Goal: Task Accomplishment & Management: Use online tool/utility

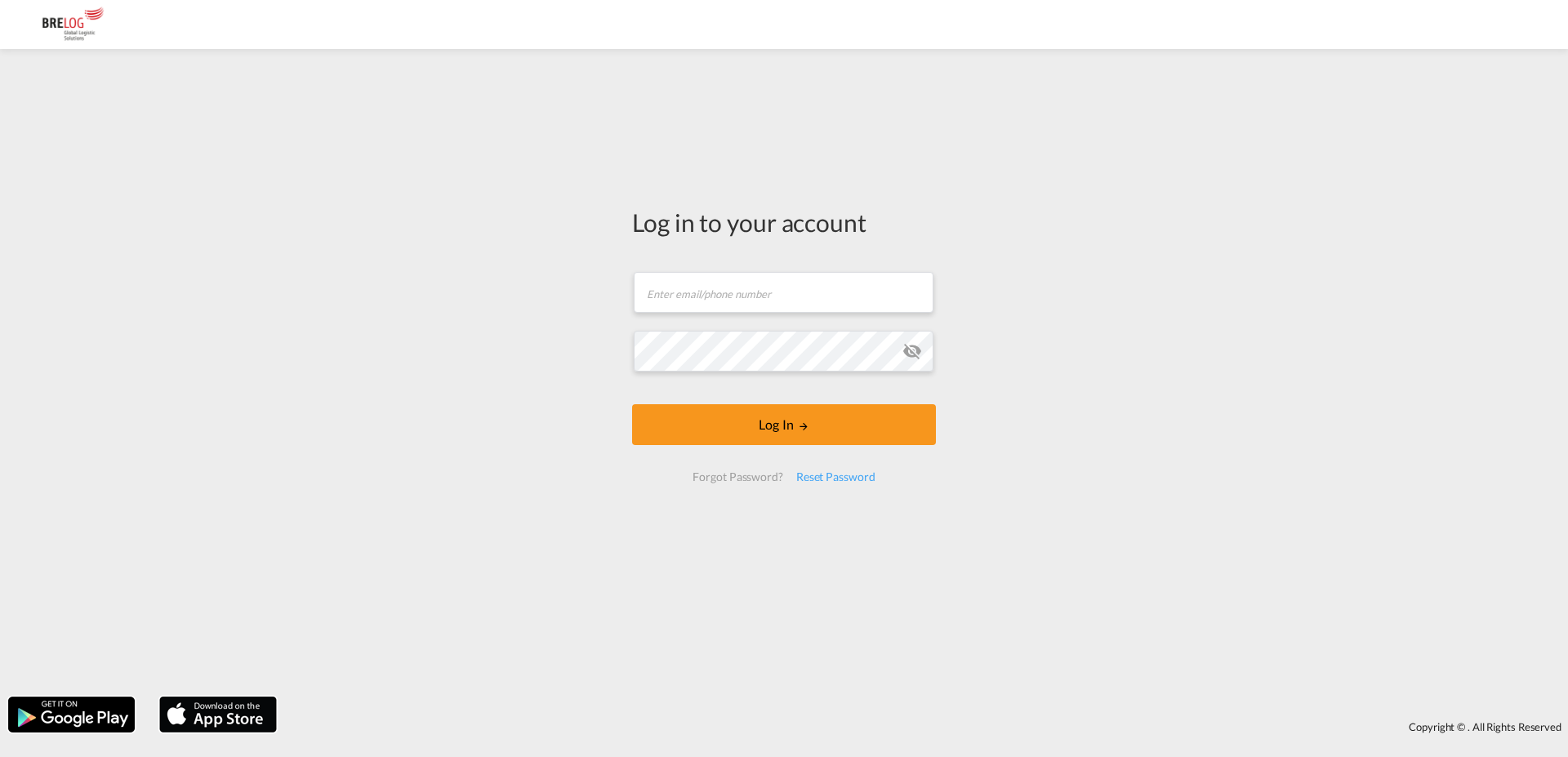
type input "[PERSON_NAME][EMAIL_ADDRESS][PERSON_NAME][DOMAIN_NAME]"
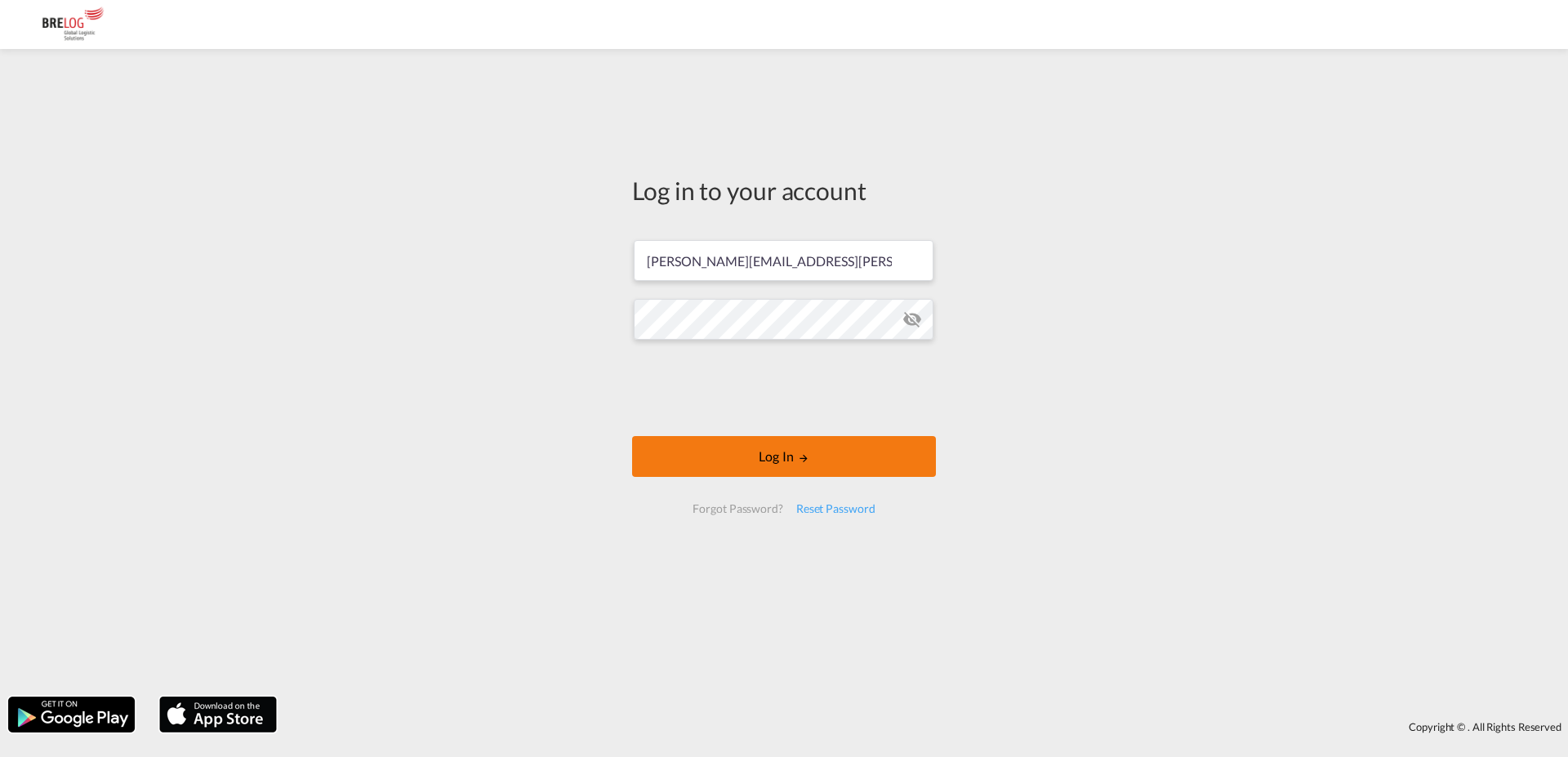
click at [805, 437] on button "Log In" at bounding box center [784, 457] width 303 height 41
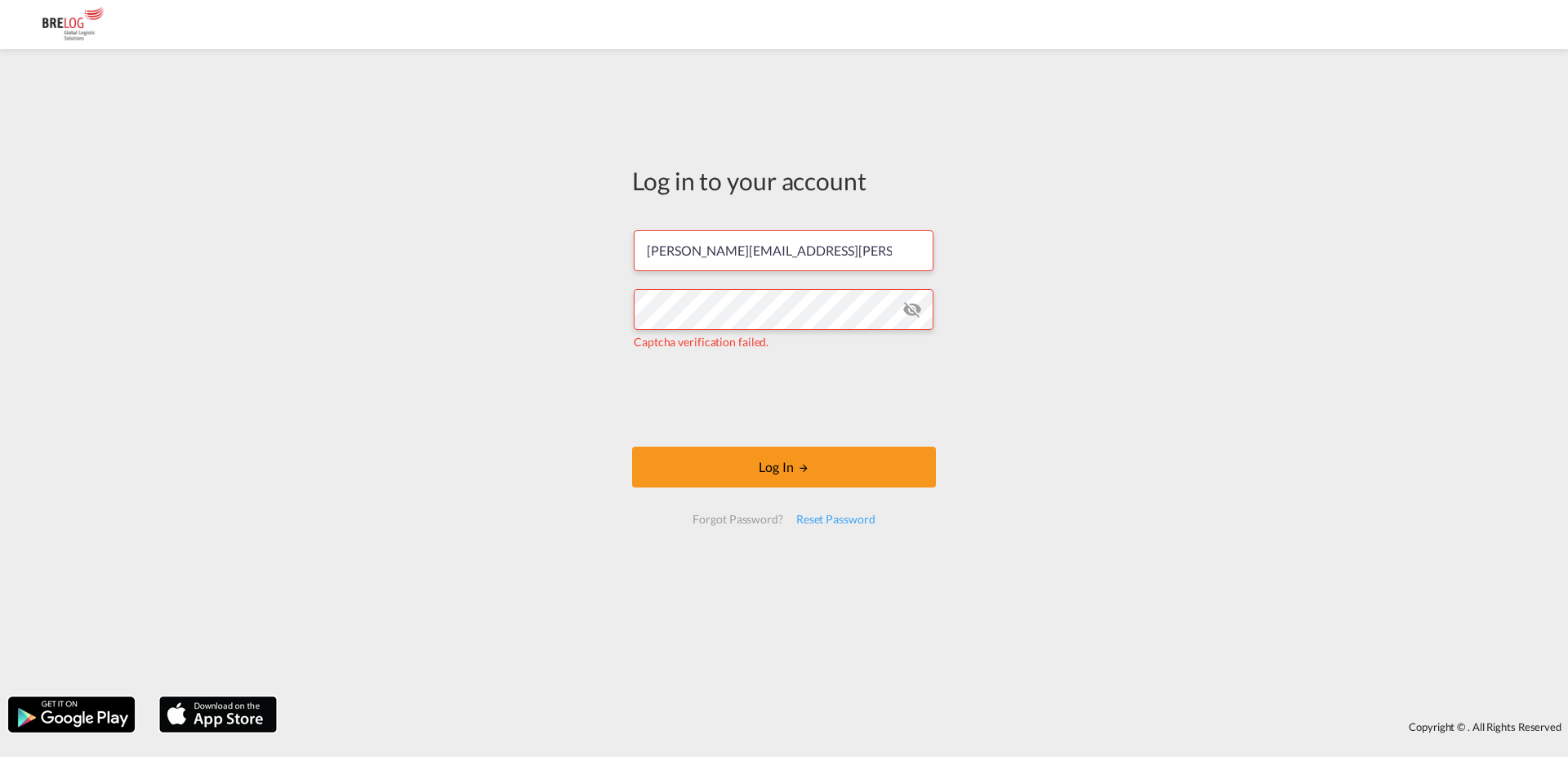
click at [683, 385] on iframe at bounding box center [783, 398] width 248 height 63
click at [840, 468] on button "Log In" at bounding box center [784, 468] width 303 height 41
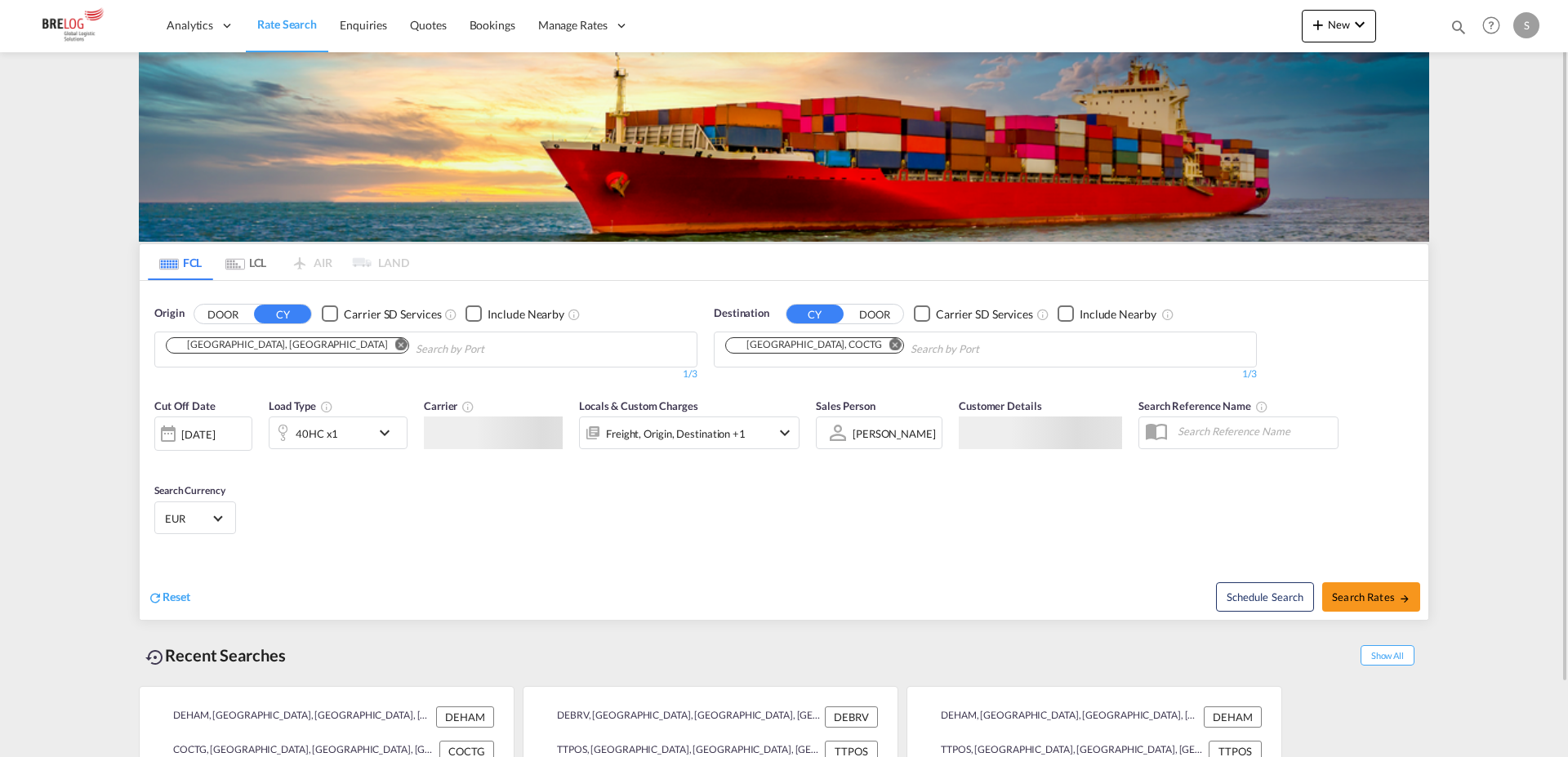
click at [444, 350] on input "Chips input." at bounding box center [493, 350] width 155 height 26
click at [890, 346] on md-icon "Remove" at bounding box center [895, 344] width 12 height 12
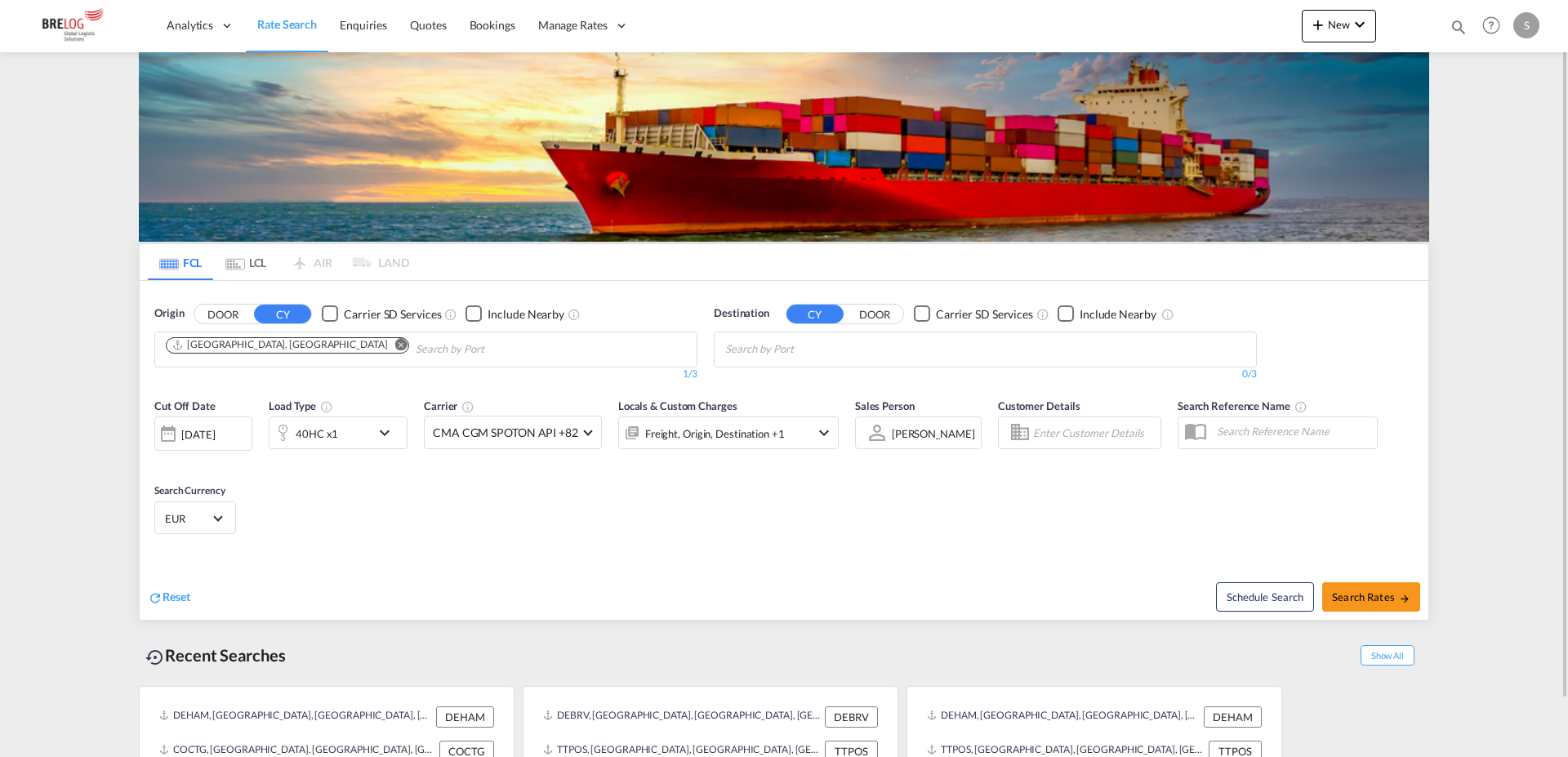
click at [395, 345] on md-icon "Remove" at bounding box center [401, 344] width 12 height 12
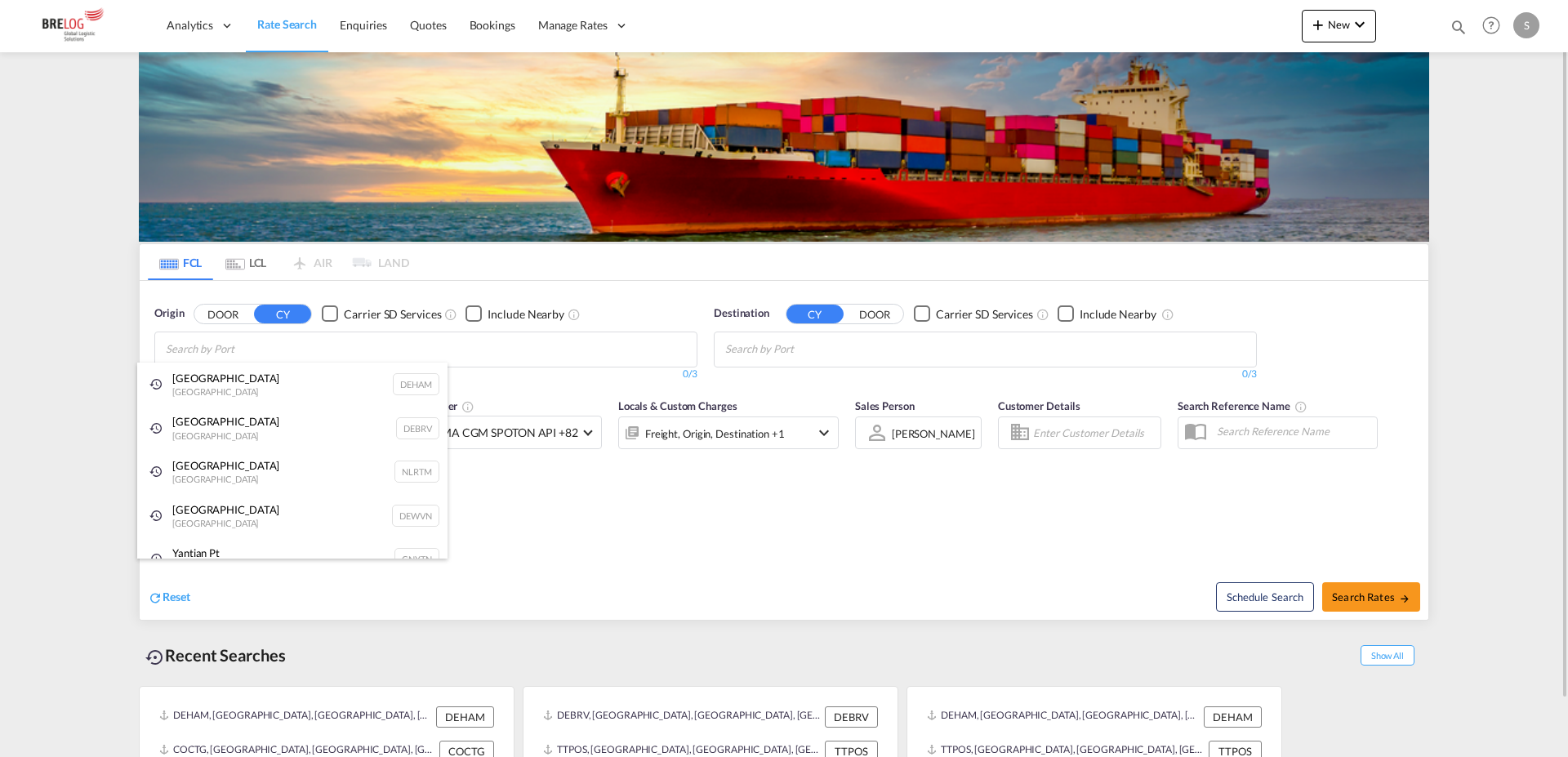
type input "O"
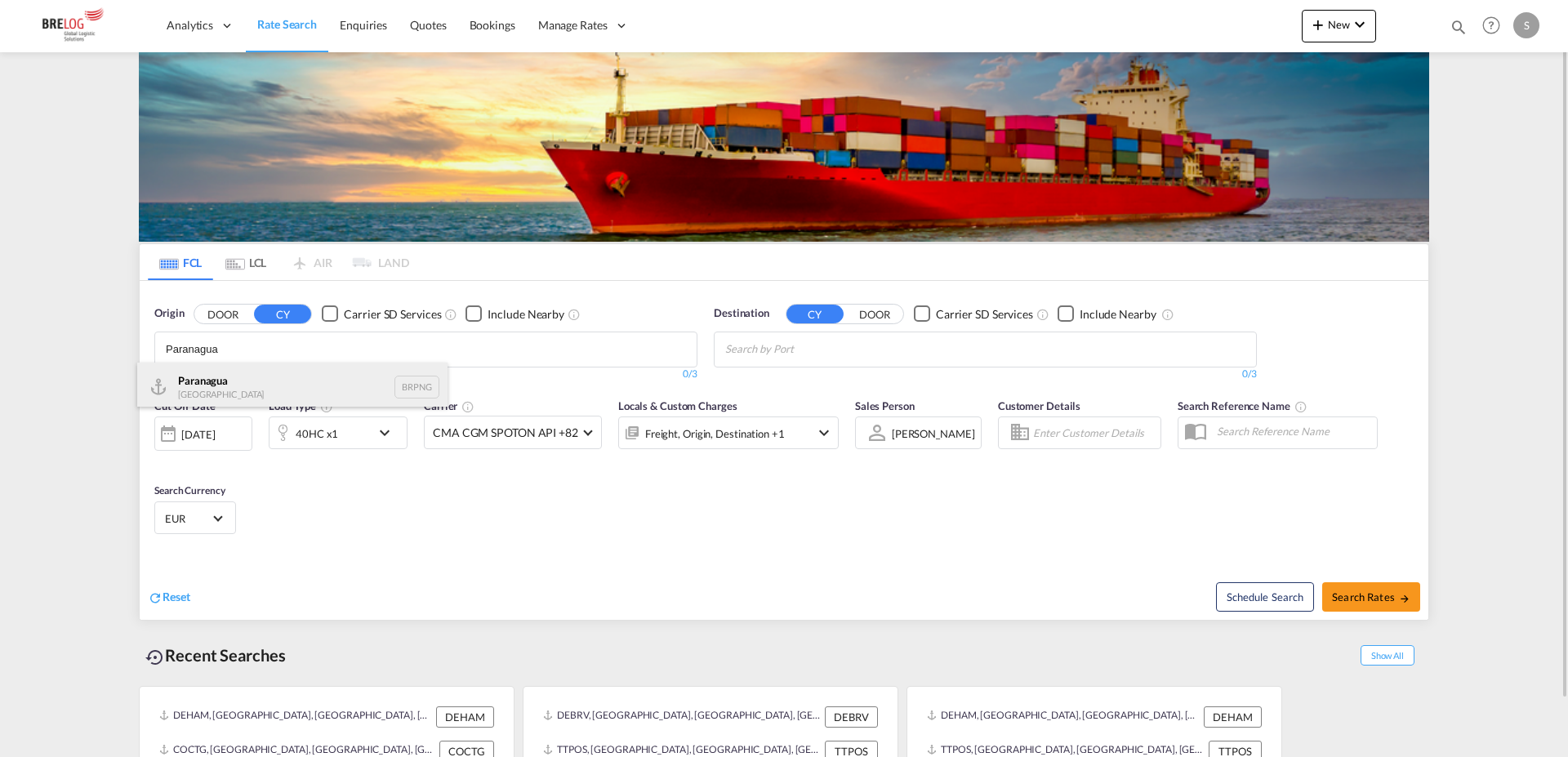
type input "Paranagua"
click at [279, 380] on div "Paranagua [GEOGRAPHIC_DATA] BRPNG" at bounding box center [292, 387] width 310 height 49
click at [857, 345] on input "Chips input." at bounding box center [803, 350] width 155 height 26
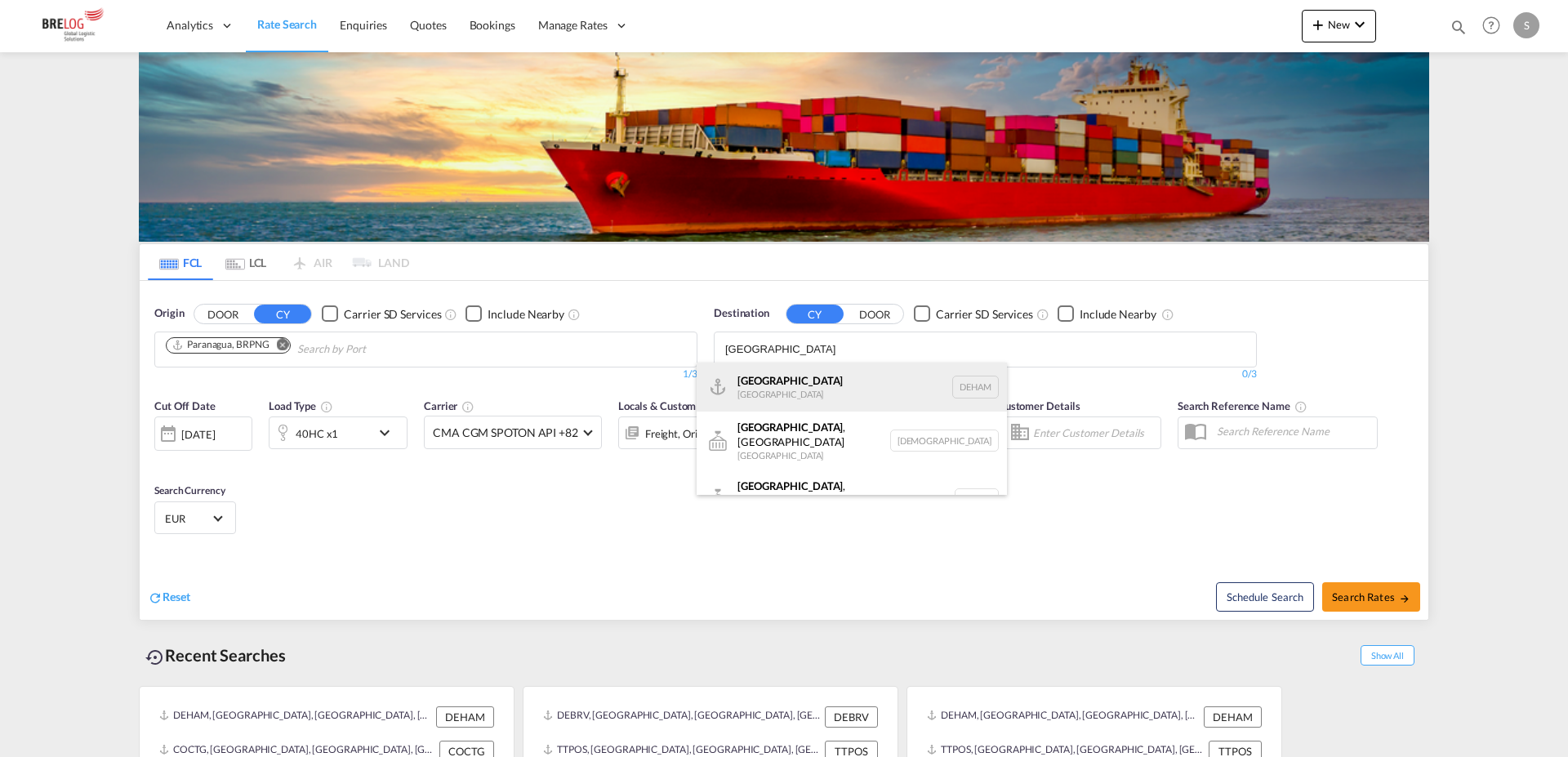
type input "[GEOGRAPHIC_DATA]"
click at [844, 375] on div "Hamburg [GEOGRAPHIC_DATA] [GEOGRAPHIC_DATA]" at bounding box center [852, 387] width 310 height 49
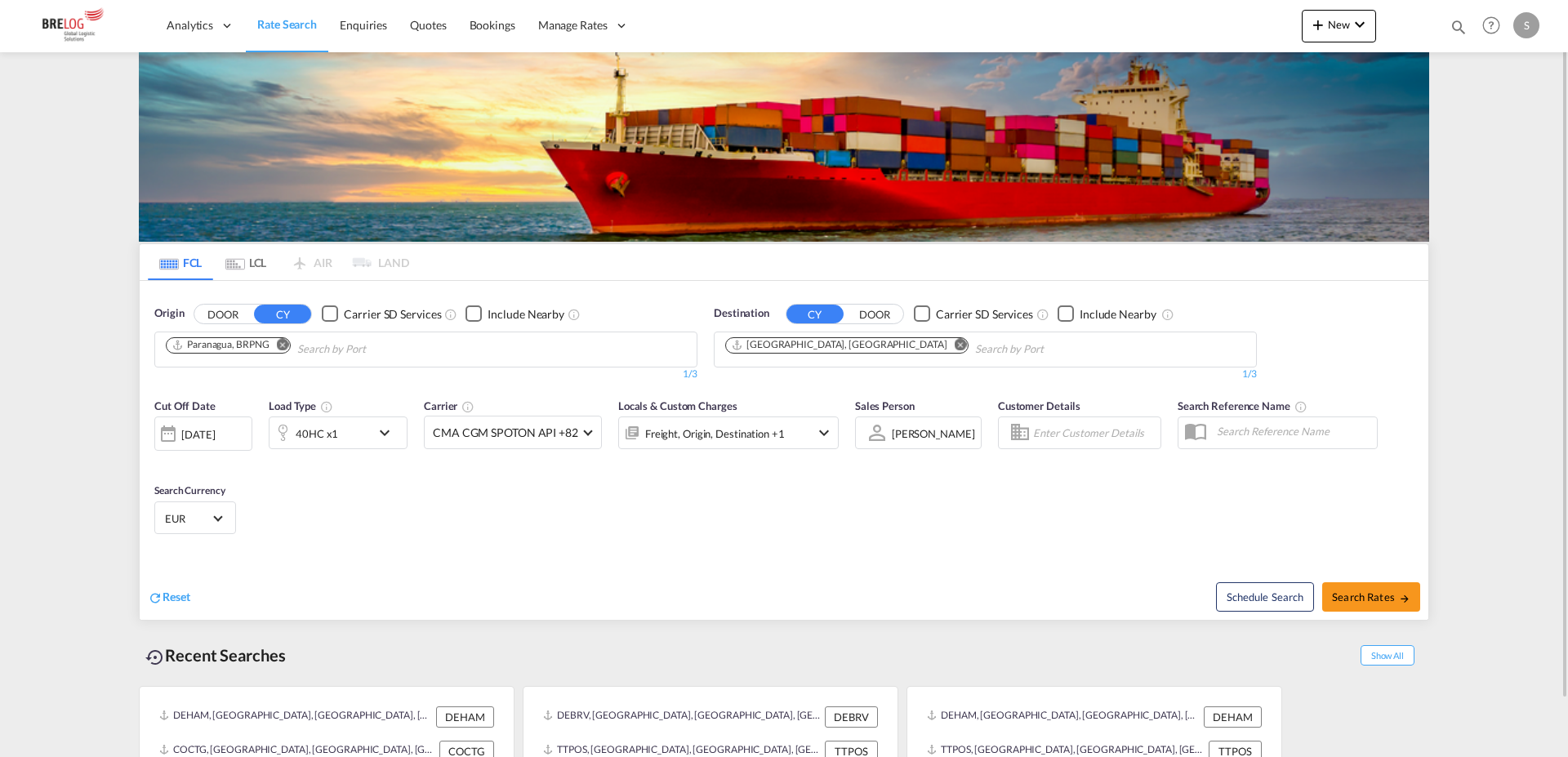
click at [384, 435] on md-icon "icon-chevron-down" at bounding box center [389, 433] width 28 height 20
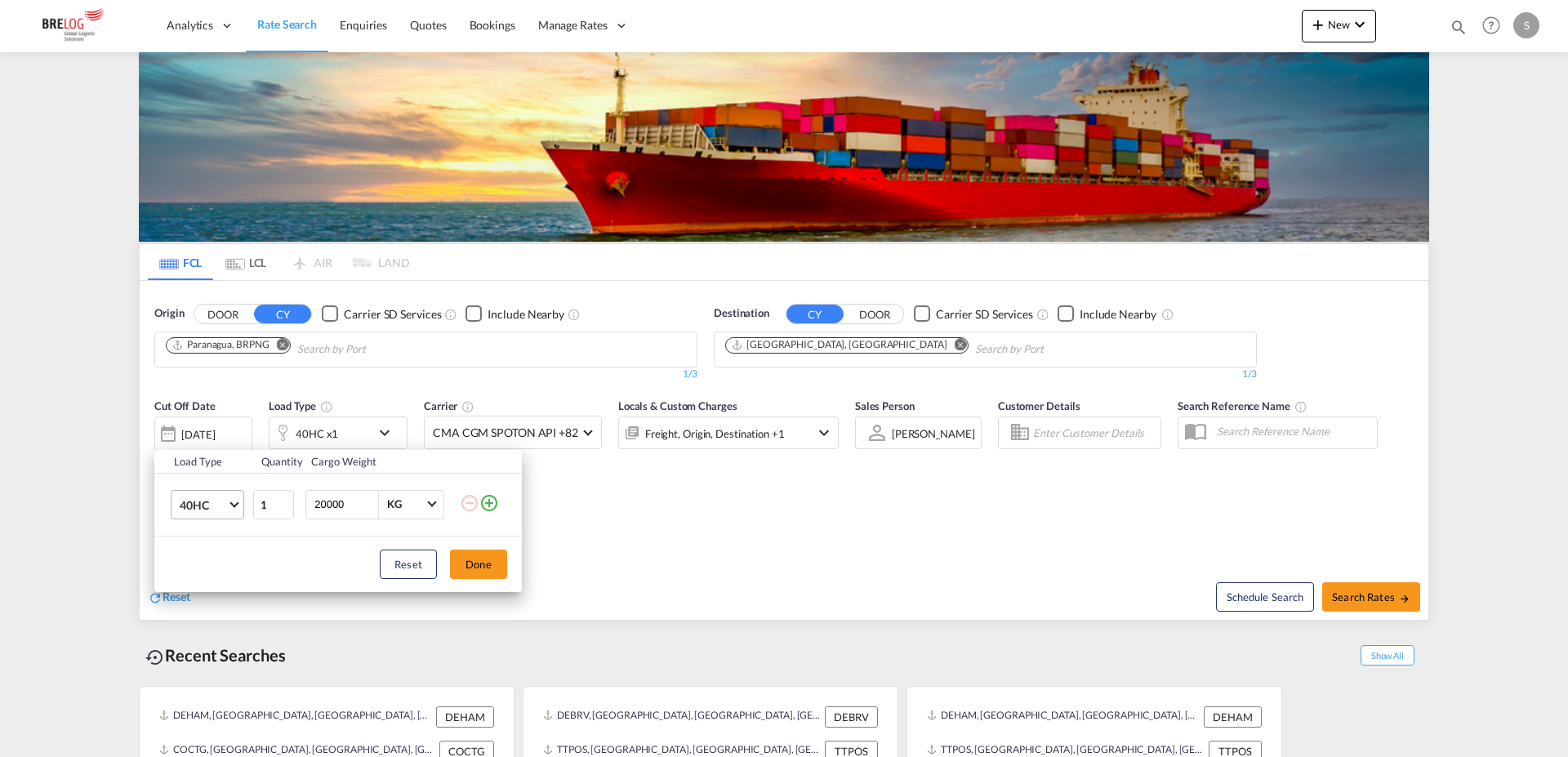
click at [237, 501] on span "Choose: \a40HC" at bounding box center [233, 502] width 9 height 9
click at [214, 463] on md-option "40GP" at bounding box center [222, 466] width 111 height 40
click at [326, 505] on input "20000" at bounding box center [345, 505] width 65 height 28
click at [477, 566] on button "Done" at bounding box center [478, 565] width 57 height 30
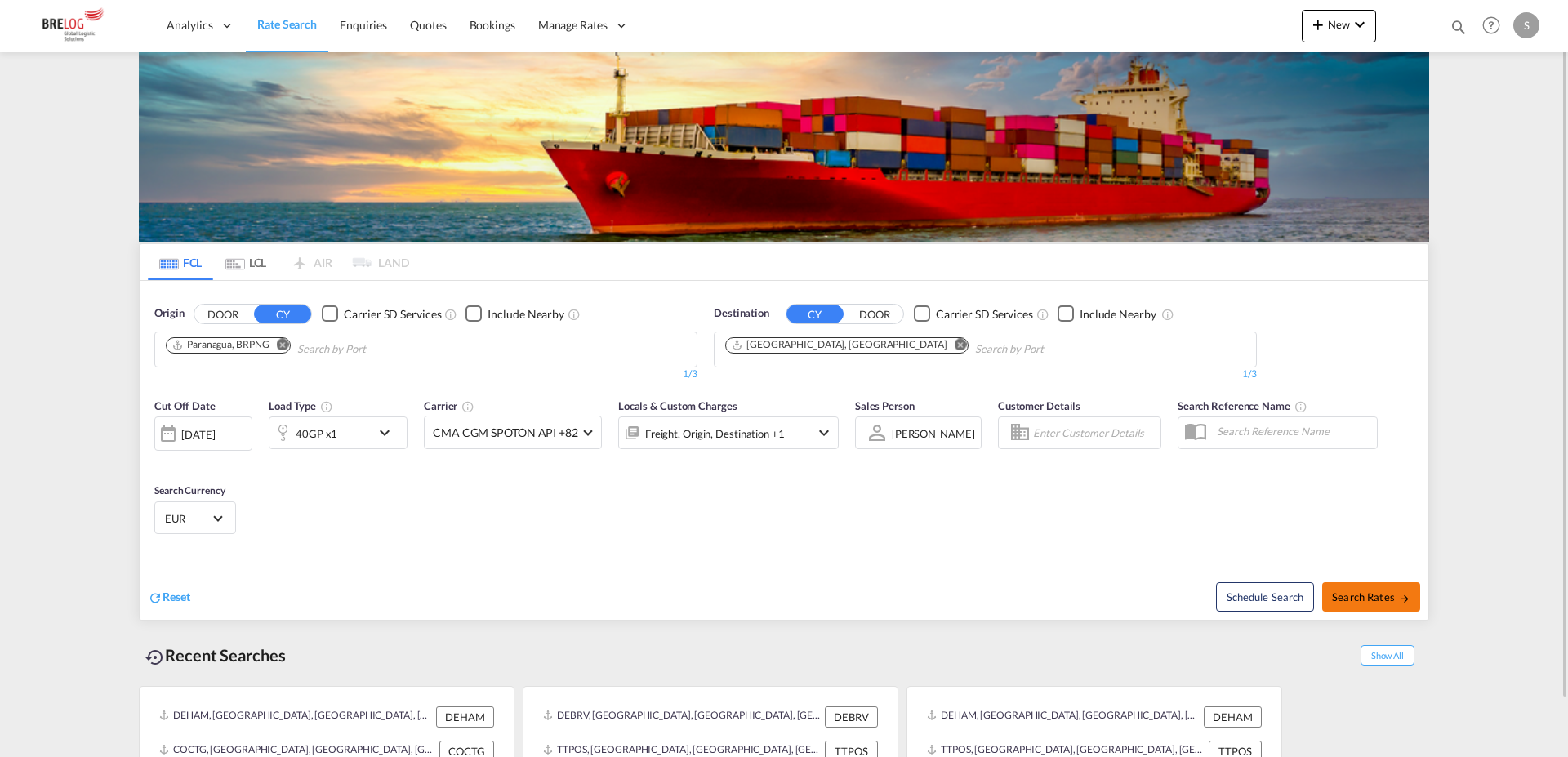
click at [1359, 592] on span "Search Rates" at bounding box center [1370, 597] width 78 height 13
type input "BRPNG to DEHAM / [DATE]"
